Goal: Task Accomplishment & Management: Manage account settings

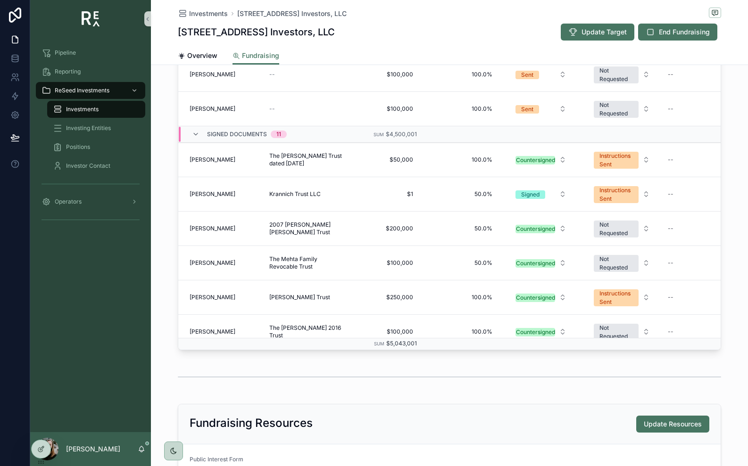
scroll to position [121, 0]
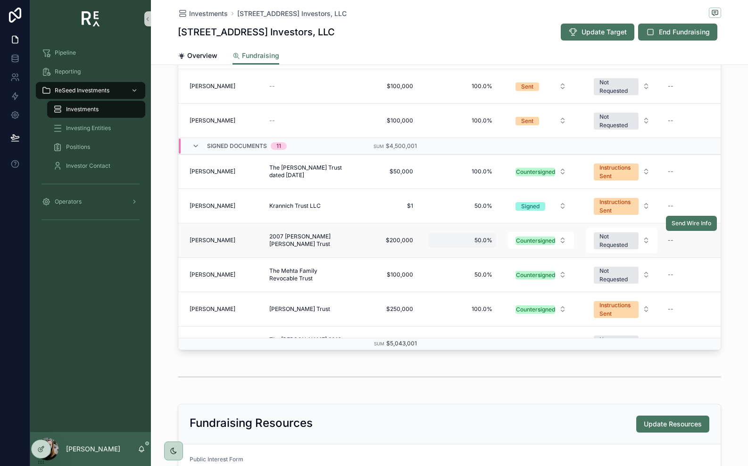
click at [479, 243] on span "50.0%" at bounding box center [462, 241] width 60 height 8
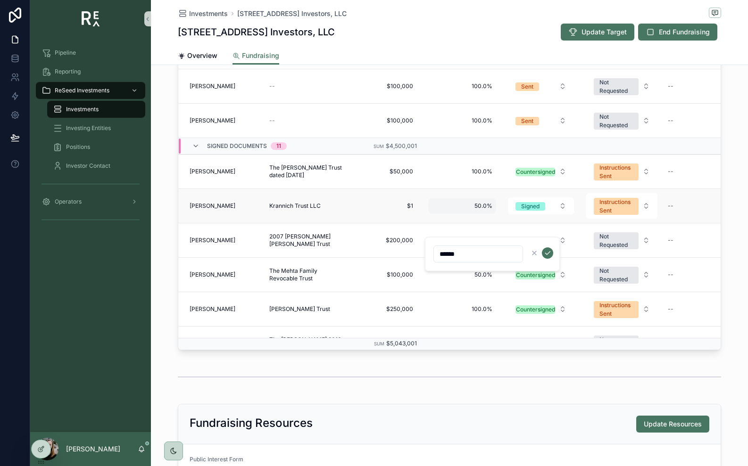
type input "******"
click at [483, 206] on span "50.0%" at bounding box center [462, 206] width 60 height 8
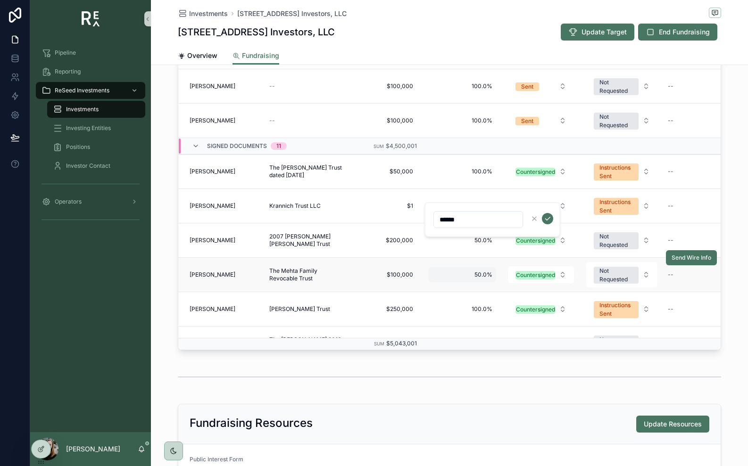
type input "******"
click at [481, 273] on span "50.0%" at bounding box center [462, 275] width 60 height 8
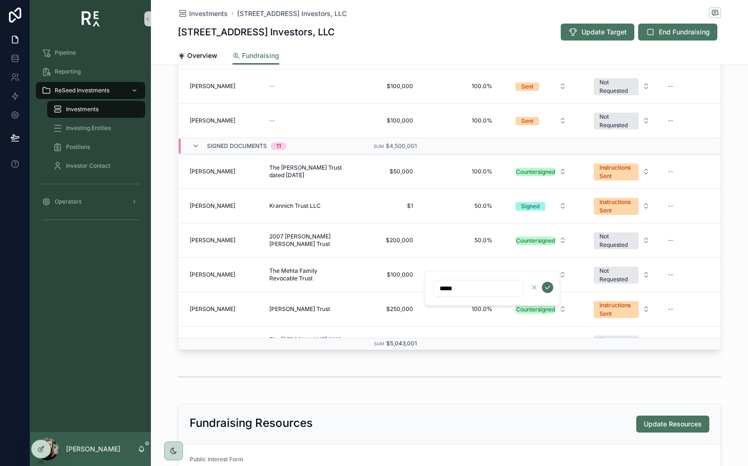
click at [481, 294] on input "*****" at bounding box center [478, 288] width 89 height 13
type input "******"
click at [545, 286] on icon "scrollable content" at bounding box center [548, 288] width 8 height 8
click at [490, 240] on span "50.0%" at bounding box center [462, 241] width 60 height 8
click at [548, 252] on td "Countersigned" at bounding box center [541, 241] width 78 height 34
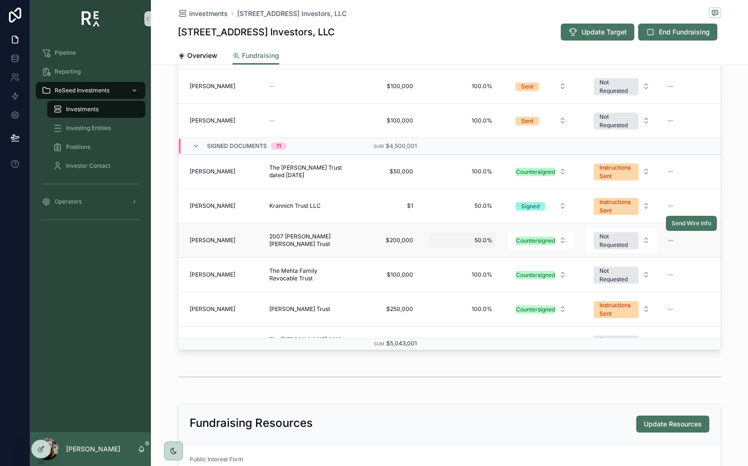
click at [493, 243] on div "50.0% 50.0%" at bounding box center [462, 240] width 68 height 15
click at [550, 253] on icon "scrollable content" at bounding box center [548, 253] width 8 height 8
click at [488, 209] on span "50.0%" at bounding box center [462, 206] width 60 height 8
click at [479, 205] on span "50.0%" at bounding box center [462, 206] width 60 height 8
click at [546, 219] on icon "scrollable content" at bounding box center [548, 219] width 8 height 8
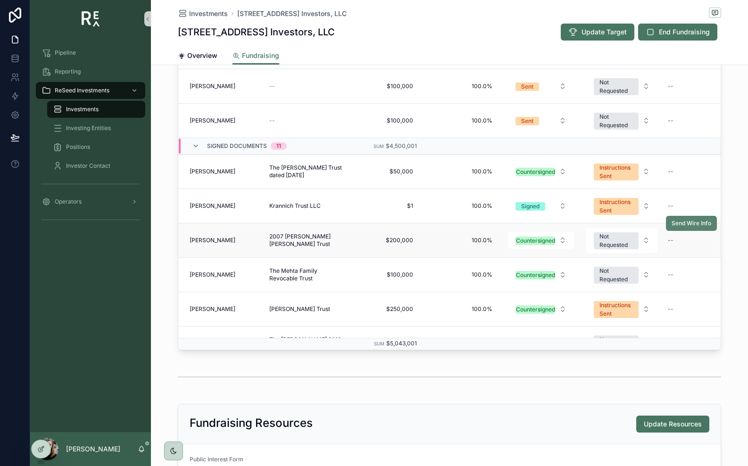
click at [696, 226] on span "Send Wire Info" at bounding box center [691, 224] width 40 height 8
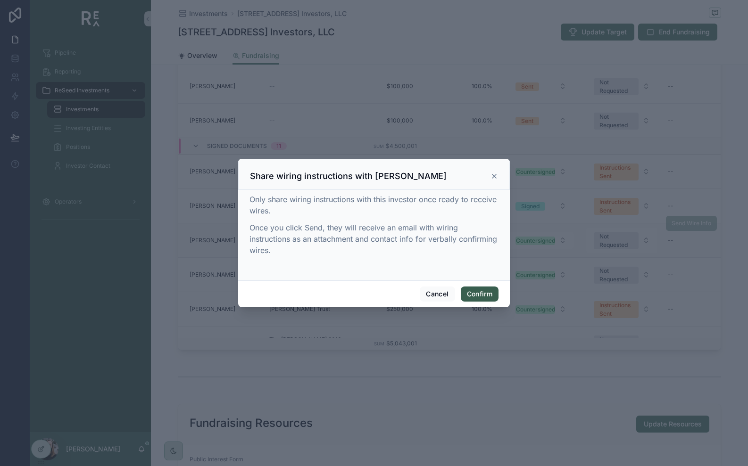
click at [478, 294] on button "Confirm" at bounding box center [480, 294] width 38 height 15
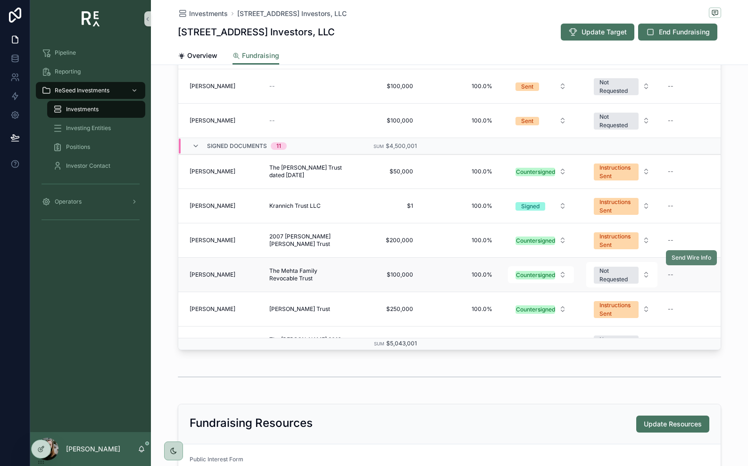
click at [690, 263] on button "Send Wire Info" at bounding box center [691, 257] width 51 height 15
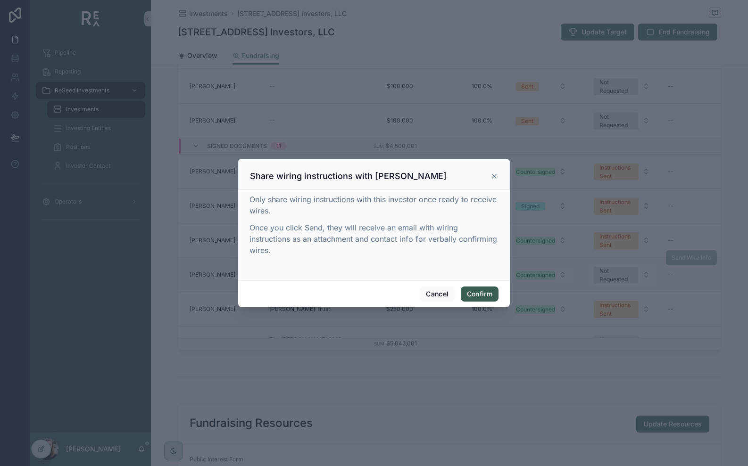
click at [472, 294] on button "Confirm" at bounding box center [480, 294] width 38 height 15
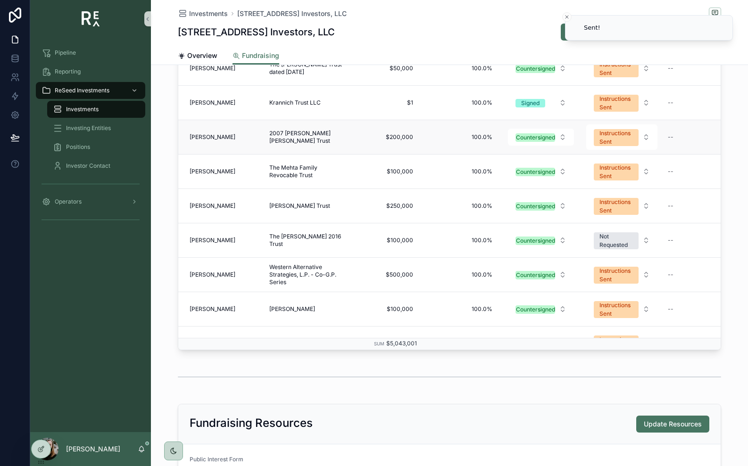
scroll to position [224, 0]
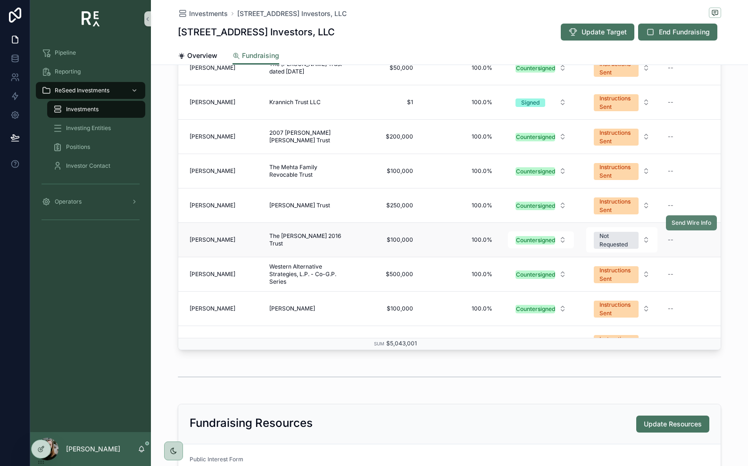
click at [679, 228] on button "Send Wire Info" at bounding box center [691, 222] width 51 height 15
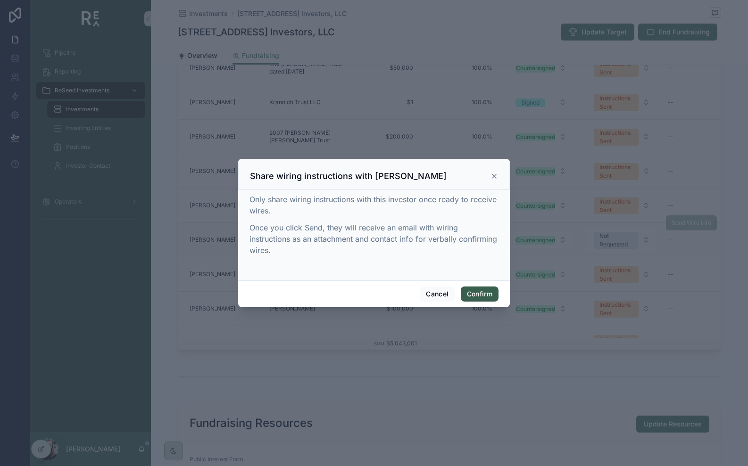
click at [481, 293] on button "Confirm" at bounding box center [480, 294] width 38 height 15
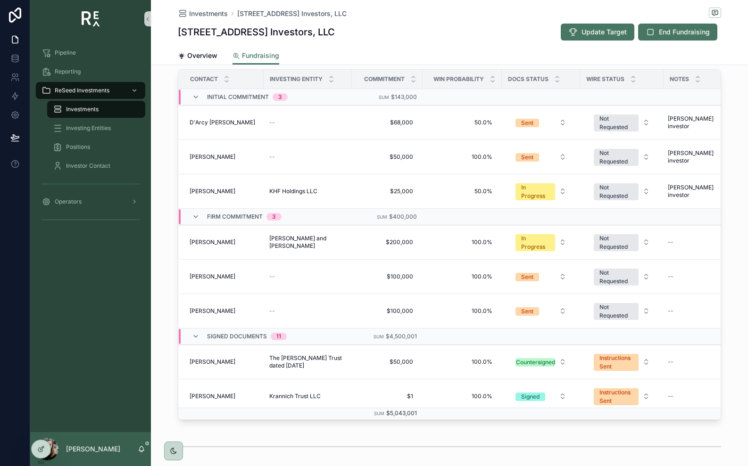
scroll to position [287, 0]
click at [277, 277] on div "--" at bounding box center [307, 278] width 77 height 8
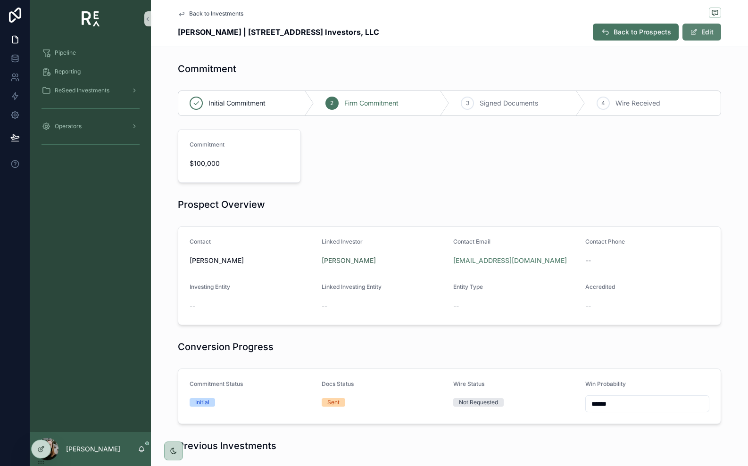
click at [709, 34] on button "Edit" at bounding box center [701, 32] width 39 height 17
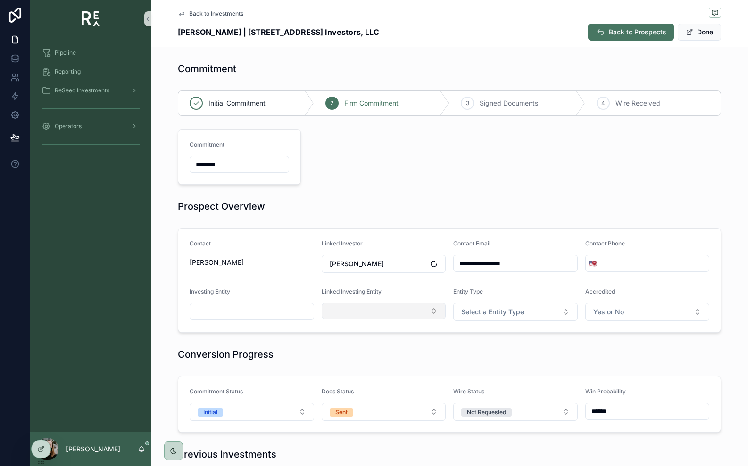
click at [394, 319] on button "Select Button" at bounding box center [384, 311] width 124 height 16
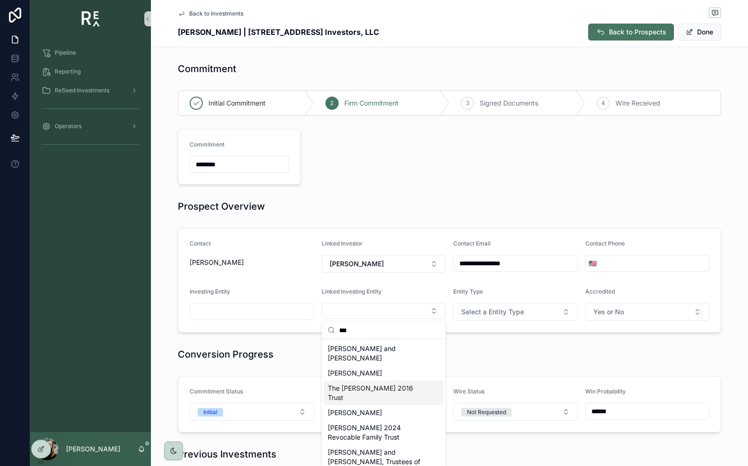
type input "***"
click at [356, 388] on span "The [PERSON_NAME] 2016 Trust" at bounding box center [378, 393] width 101 height 19
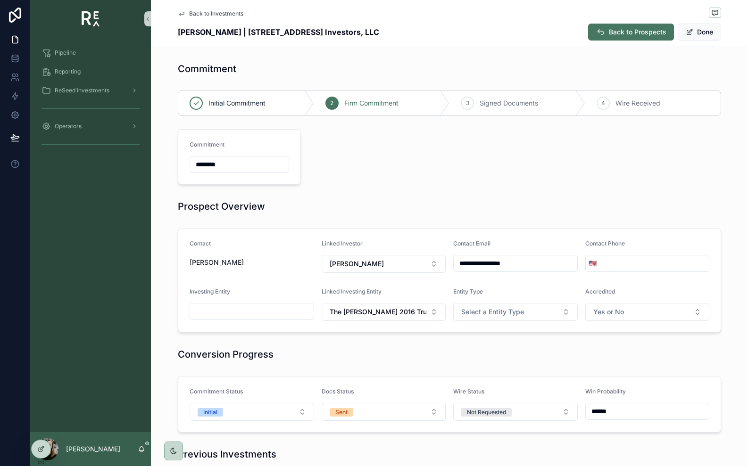
click at [271, 313] on input "scrollable content" at bounding box center [252, 311] width 124 height 13
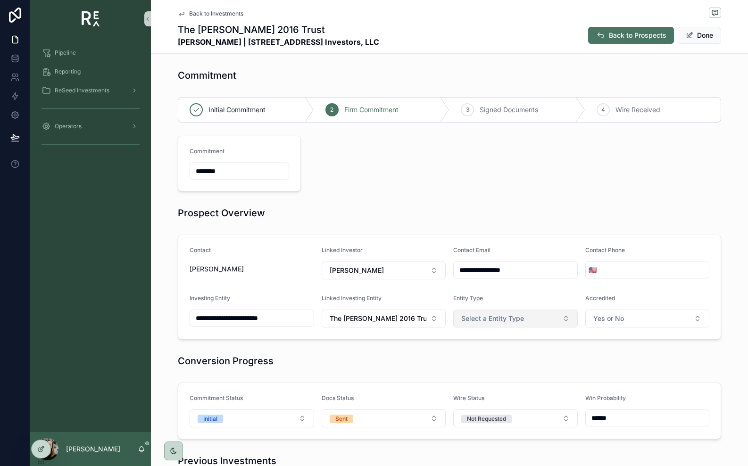
type input "**********"
click at [502, 323] on span "Select a Entity Type" at bounding box center [492, 318] width 63 height 9
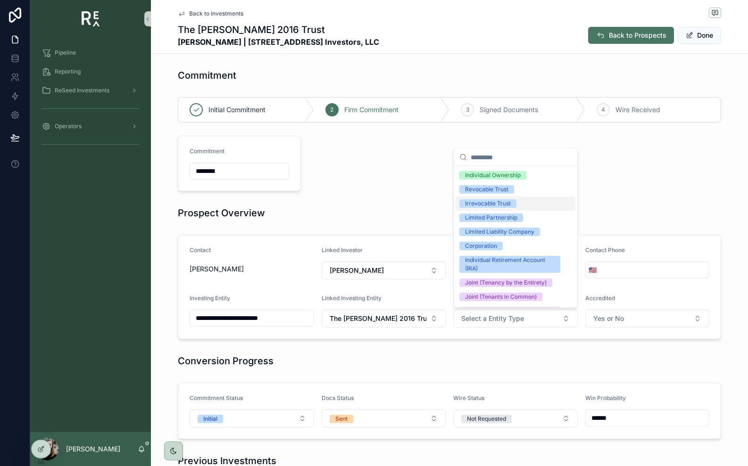
click at [516, 206] on div "Irrevocable Trust" at bounding box center [515, 204] width 120 height 14
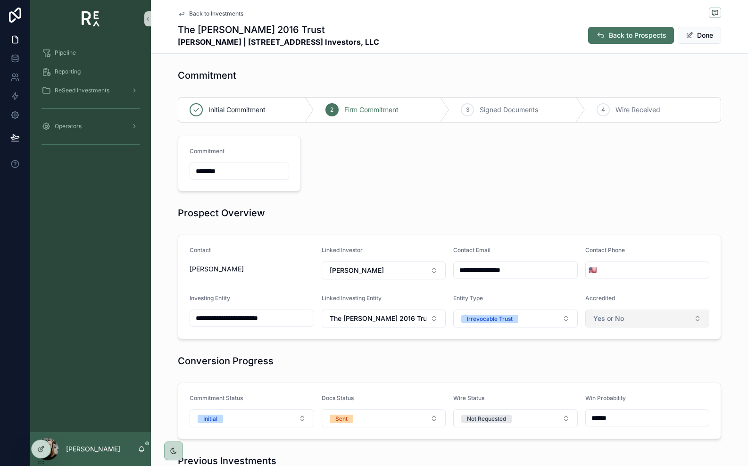
click at [611, 317] on span "Yes or No" at bounding box center [608, 318] width 31 height 9
click at [611, 358] on span "Yes" at bounding box center [601, 357] width 21 height 8
click at [555, 358] on div "Conversion Progress" at bounding box center [449, 361] width 543 height 13
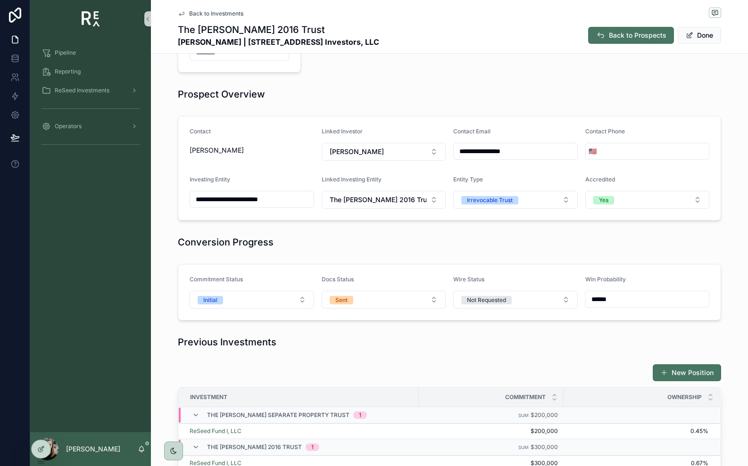
scroll to position [120, 0]
click at [389, 303] on button "Sent" at bounding box center [384, 299] width 124 height 18
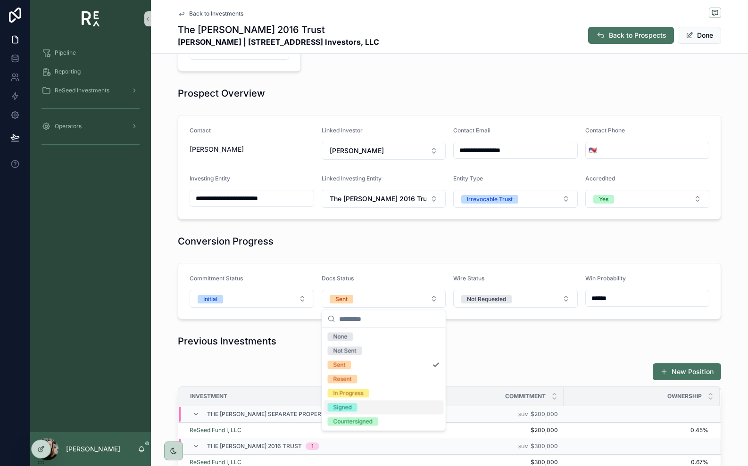
click at [354, 405] on span "Signed" at bounding box center [343, 408] width 30 height 8
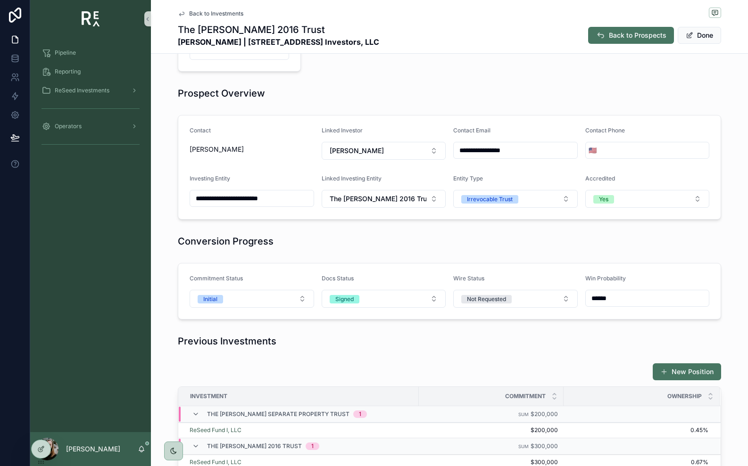
click at [359, 369] on div "New Position" at bounding box center [449, 372] width 543 height 18
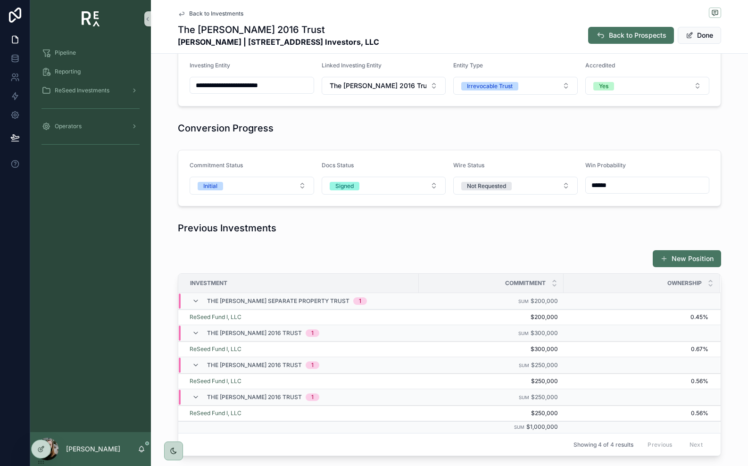
scroll to position [234, 0]
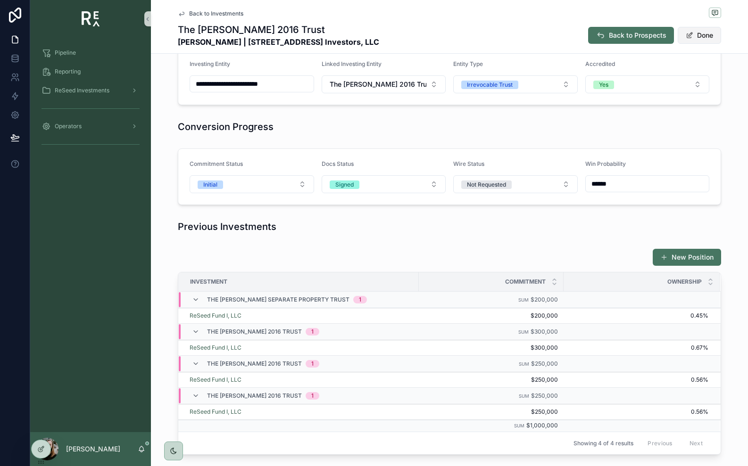
click at [700, 39] on button "Done" at bounding box center [699, 35] width 43 height 17
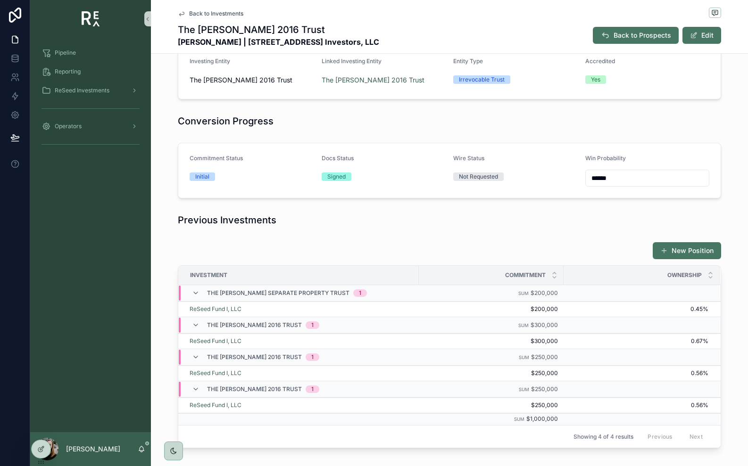
scroll to position [0, 0]
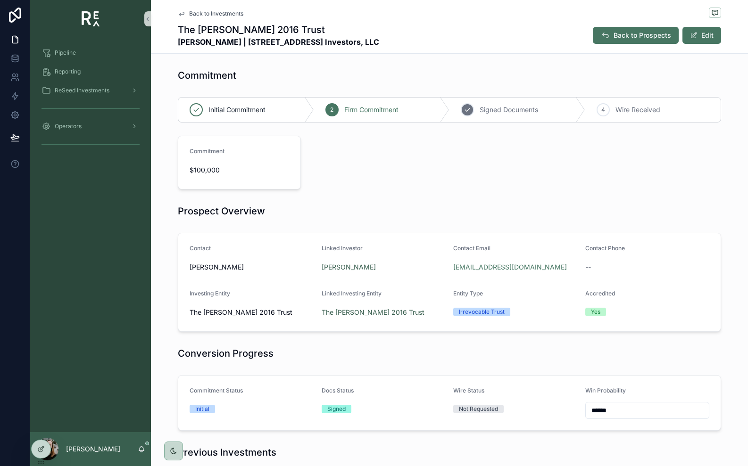
click at [517, 107] on span "Signed Documents" at bounding box center [509, 109] width 58 height 9
click at [702, 30] on button "Edit" at bounding box center [701, 35] width 39 height 17
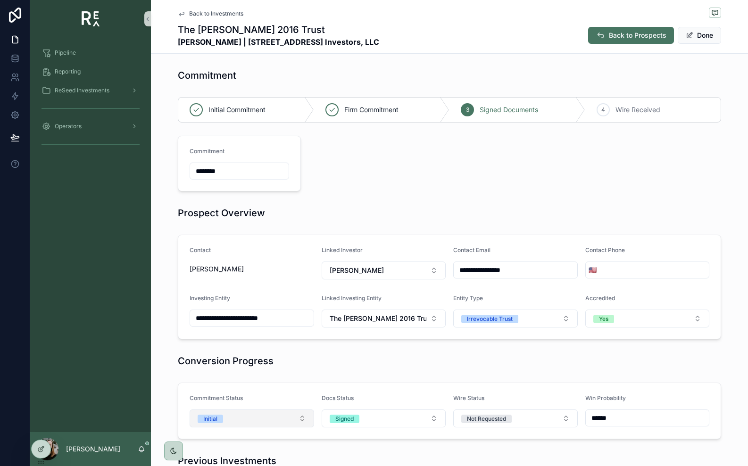
click at [274, 423] on button "Initial" at bounding box center [252, 419] width 124 height 18
click at [259, 388] on div "Firm" at bounding box center [252, 385] width 120 height 14
click at [323, 359] on div "Conversion Progress" at bounding box center [449, 361] width 543 height 13
click at [699, 37] on button "Done" at bounding box center [699, 35] width 43 height 17
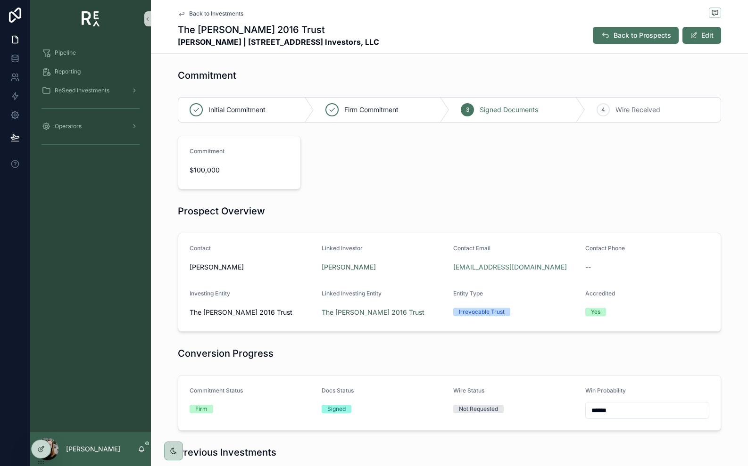
click at [571, 82] on div "Commitment" at bounding box center [449, 75] width 597 height 21
click at [234, 16] on span "Back to Investments" at bounding box center [216, 14] width 54 height 8
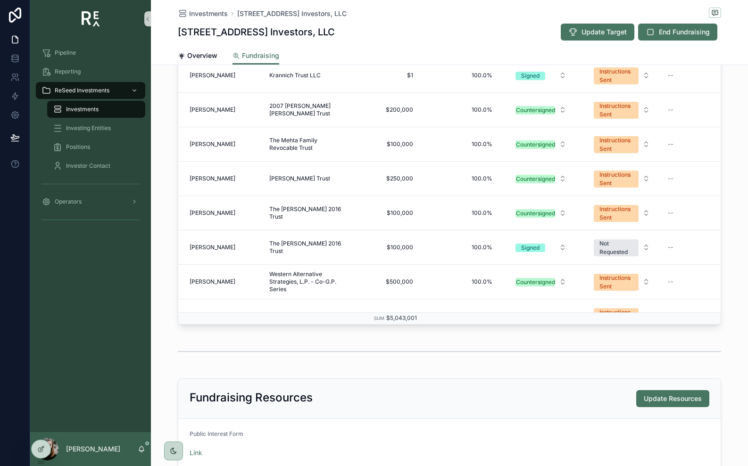
scroll to position [201, 0]
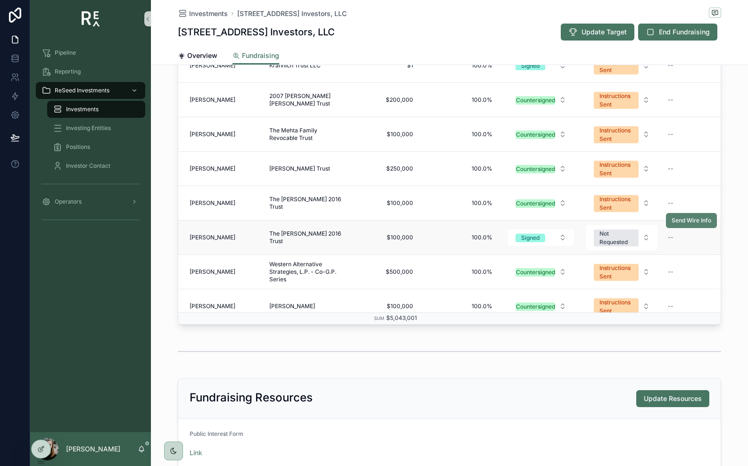
click at [695, 224] on span "Send Wire Info" at bounding box center [691, 221] width 40 height 8
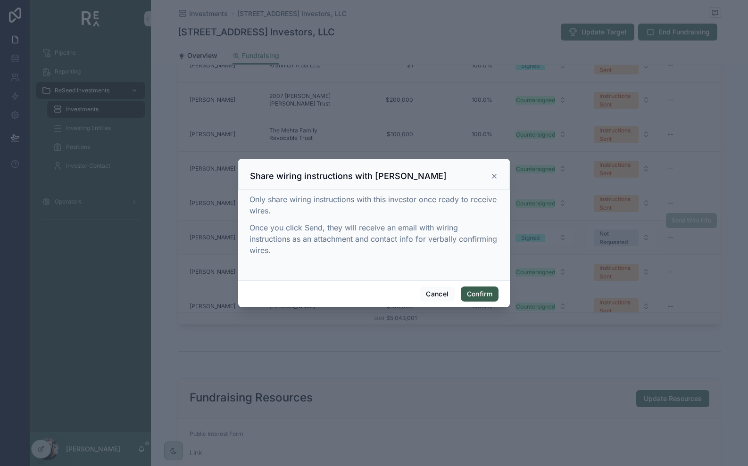
click at [469, 300] on button "Confirm" at bounding box center [480, 294] width 38 height 15
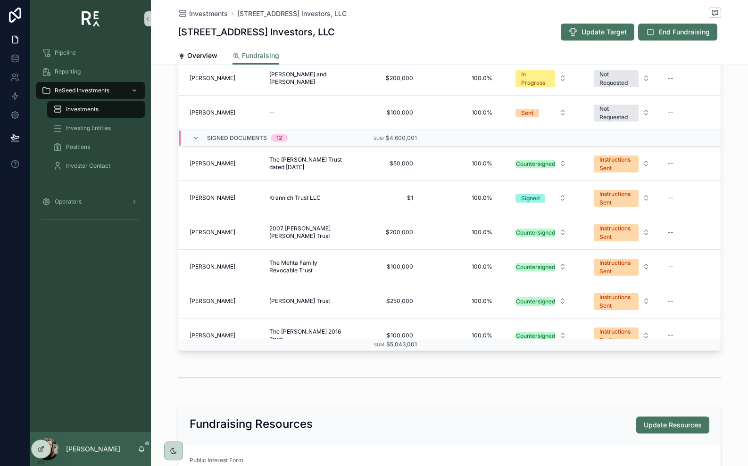
scroll to position [0, 0]
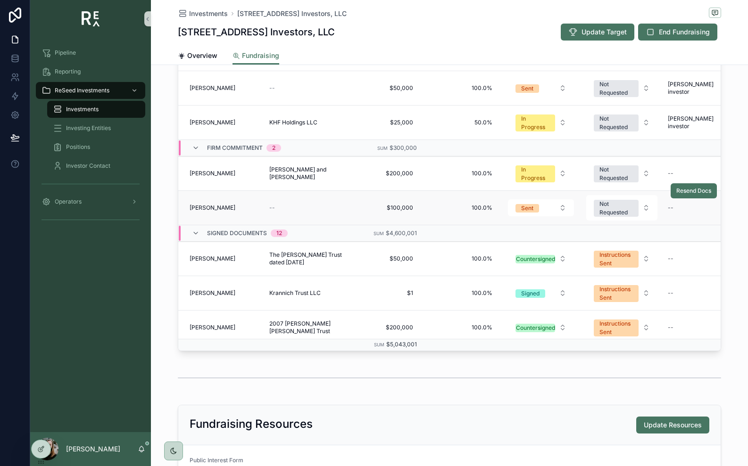
click at [322, 208] on div "--" at bounding box center [307, 208] width 77 height 8
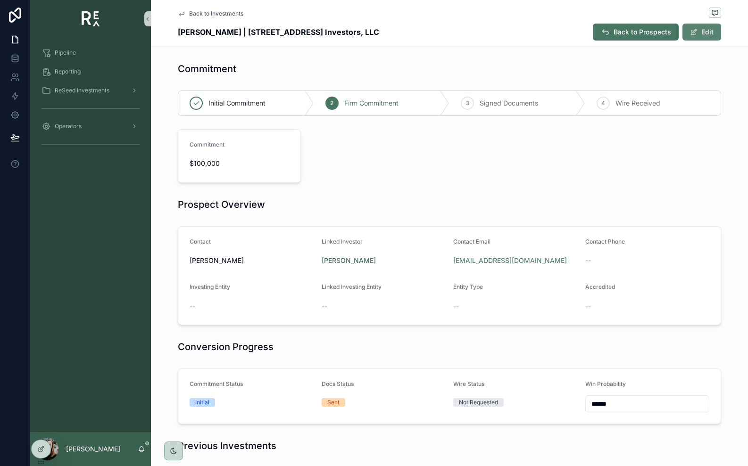
click at [703, 32] on button "Edit" at bounding box center [701, 32] width 39 height 17
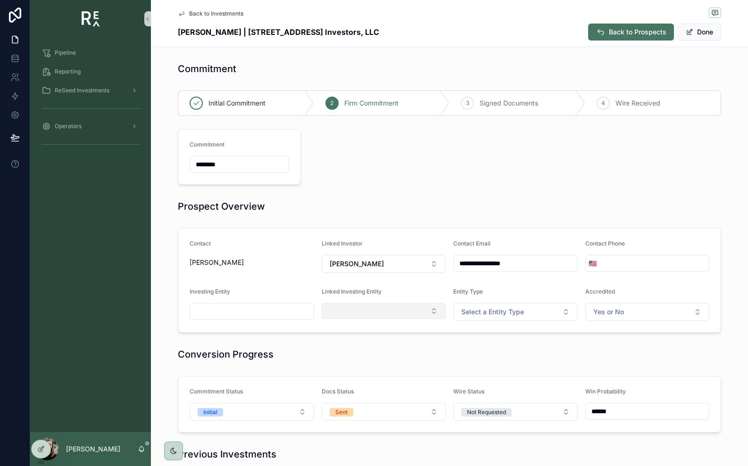
click at [397, 311] on button "Select Button" at bounding box center [384, 311] width 124 height 16
type input "****"
click at [387, 348] on span "The [PERSON_NAME] 2016 Trust" at bounding box center [378, 353] width 101 height 19
click at [260, 309] on input "scrollable content" at bounding box center [252, 311] width 124 height 13
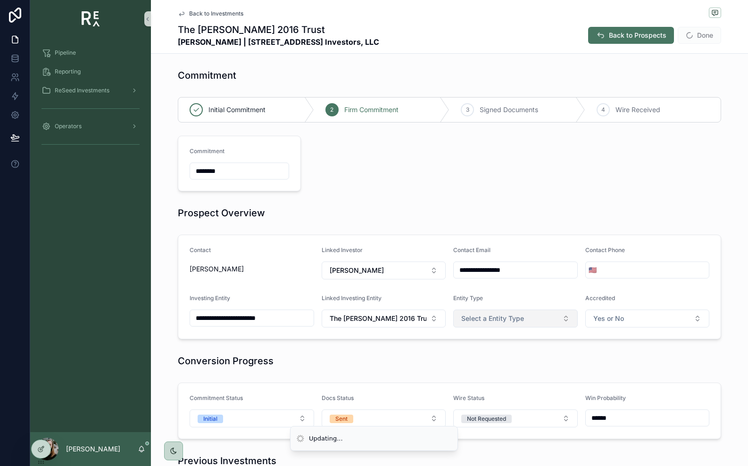
type input "**********"
click at [496, 310] on button "Select a Entity Type" at bounding box center [515, 319] width 124 height 18
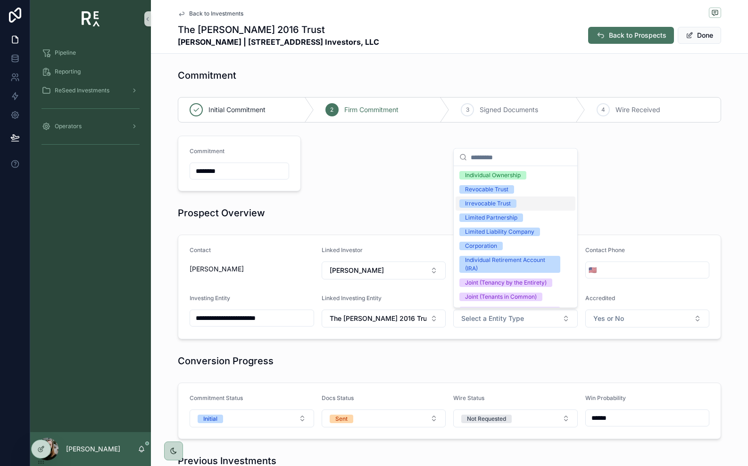
click at [510, 207] on div "Irrevocable Trust" at bounding box center [488, 203] width 46 height 8
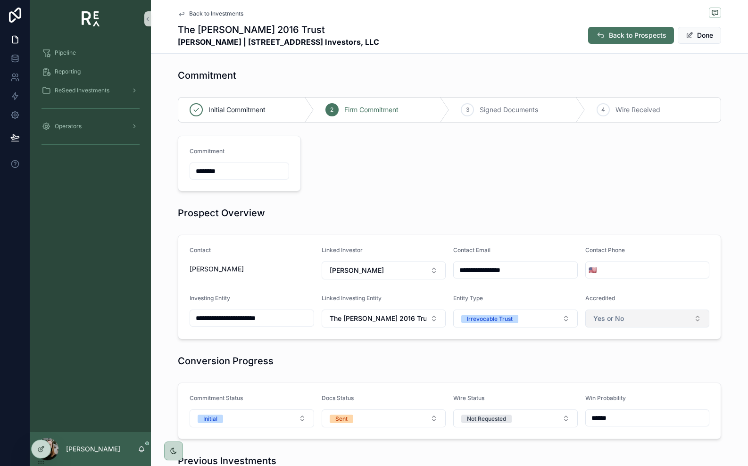
click at [596, 313] on button "Yes or No" at bounding box center [647, 319] width 124 height 18
click at [603, 353] on div "Yes" at bounding box center [601, 357] width 9 height 8
click at [238, 418] on button "Initial" at bounding box center [252, 419] width 124 height 18
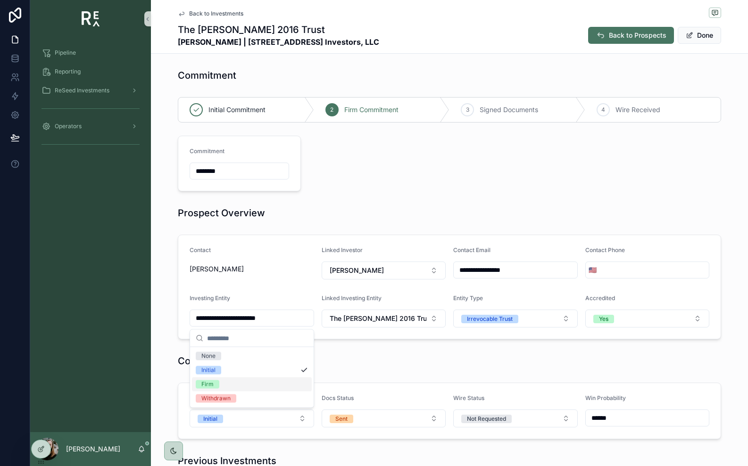
click at [237, 388] on div "Firm" at bounding box center [252, 385] width 120 height 14
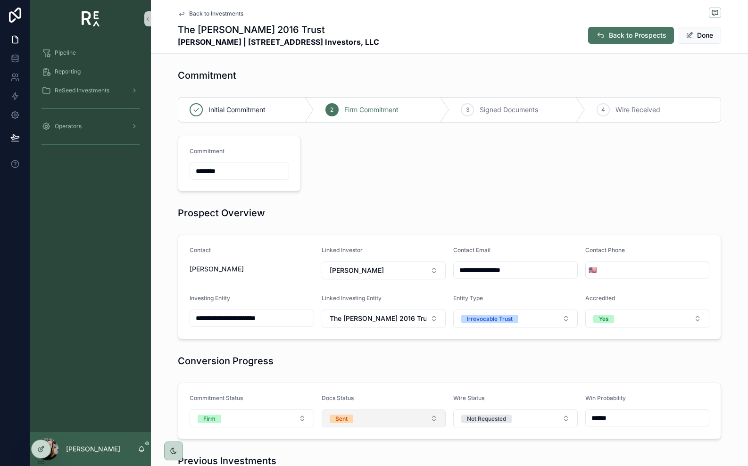
click at [349, 421] on span "Sent" at bounding box center [342, 419] width 24 height 8
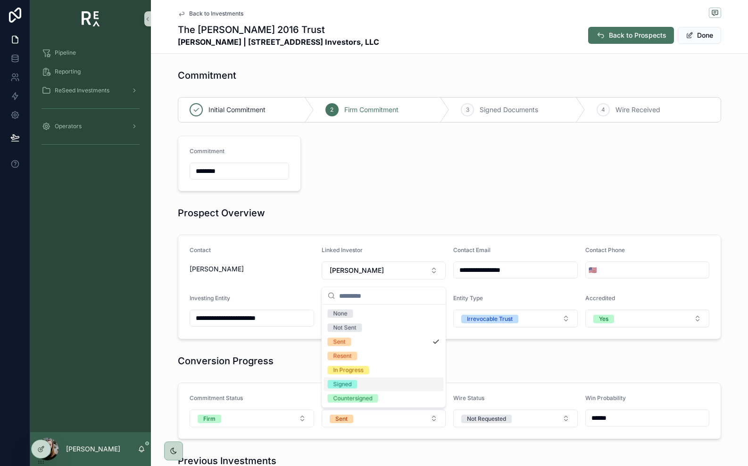
click at [364, 384] on div "Signed" at bounding box center [384, 385] width 120 height 14
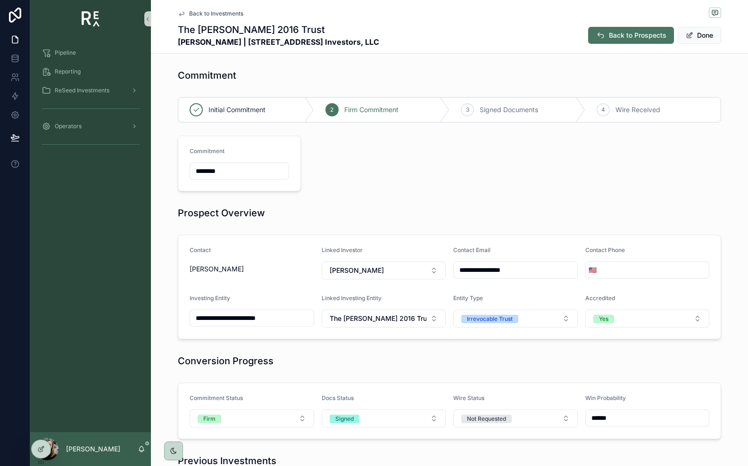
click at [412, 377] on div "**********" at bounding box center [449, 379] width 597 height 628
click at [705, 39] on button "Done" at bounding box center [699, 35] width 43 height 17
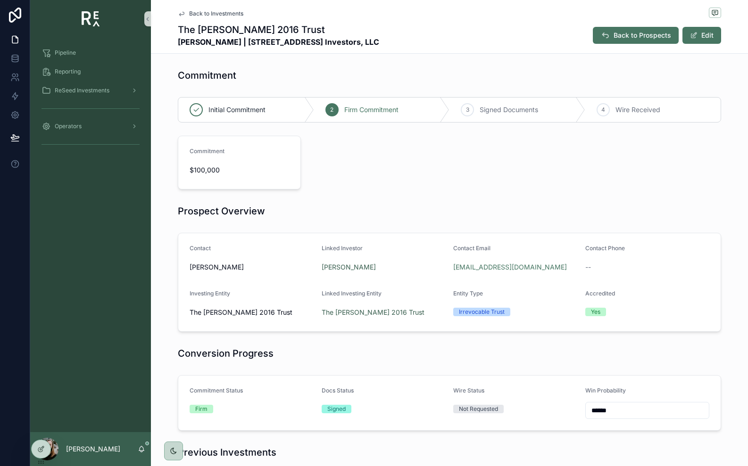
click at [209, 15] on span "Back to Investments" at bounding box center [216, 14] width 54 height 8
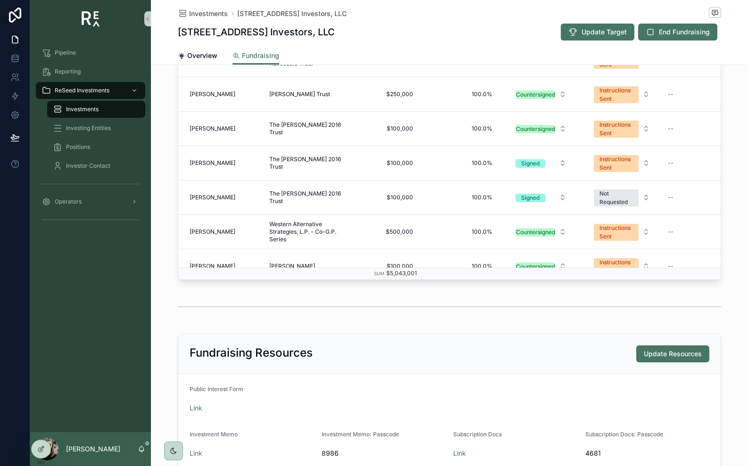
scroll to position [197, 1]
click at [690, 182] on span "Send Wire Info" at bounding box center [691, 181] width 40 height 8
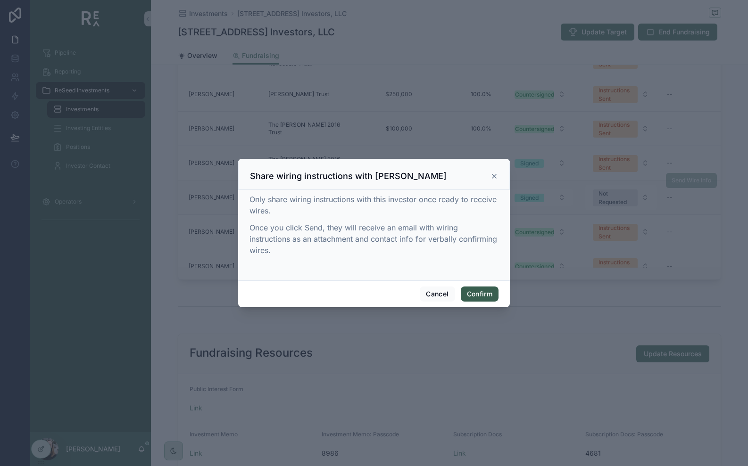
click at [476, 294] on button "Confirm" at bounding box center [480, 294] width 38 height 15
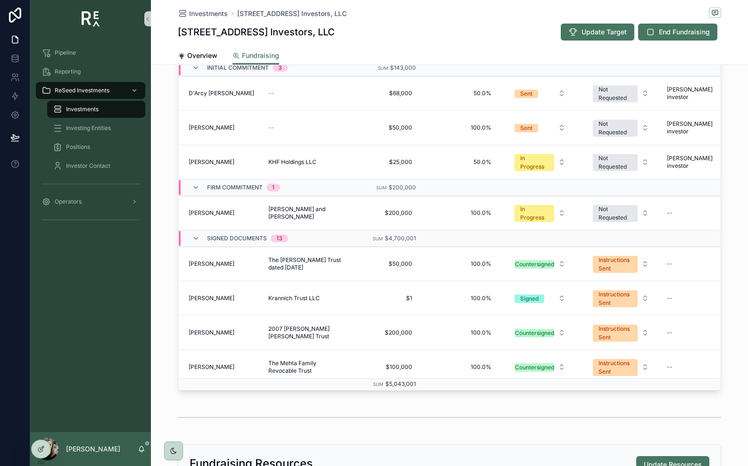
scroll to position [327, 0]
